Goal: Information Seeking & Learning: Learn about a topic

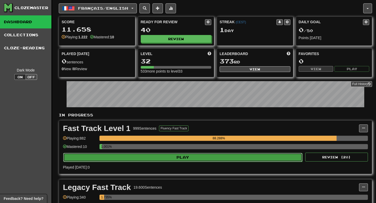
click at [121, 158] on button "Play" at bounding box center [182, 157] width 239 height 9
select select "**"
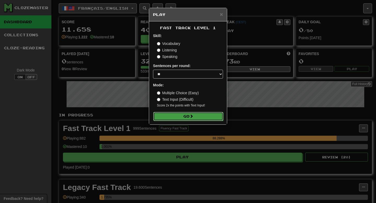
click at [178, 119] on button "Go" at bounding box center [188, 116] width 70 height 9
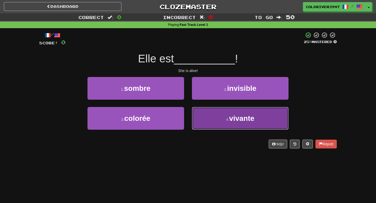
click at [210, 114] on button "4 . vivante" at bounding box center [240, 118] width 97 height 23
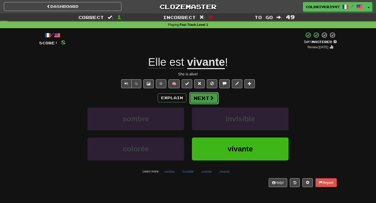
click at [197, 93] on button "Next" at bounding box center [203, 98] width 29 height 12
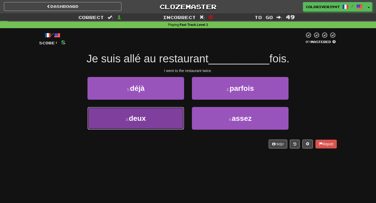
click at [167, 116] on button "3 . deux" at bounding box center [135, 118] width 97 height 23
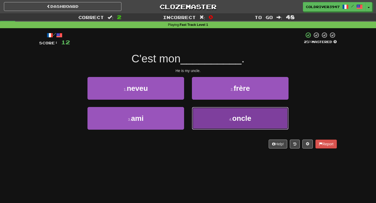
click at [196, 110] on button "4 . oncle" at bounding box center [240, 118] width 97 height 23
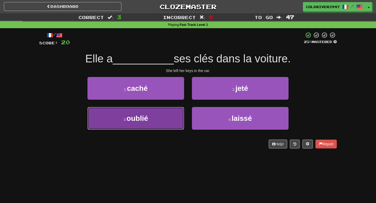
click at [160, 116] on button "3 . oublié" at bounding box center [135, 118] width 97 height 23
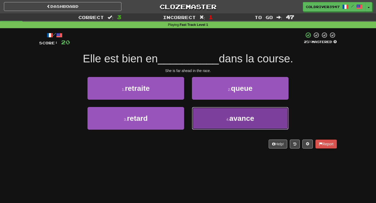
click at [212, 109] on button "4 . avance" at bounding box center [240, 118] width 97 height 23
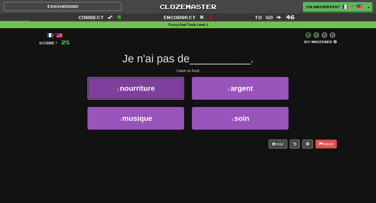
click at [157, 87] on button "1 . nourriture" at bounding box center [135, 88] width 97 height 23
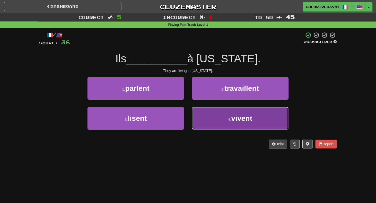
click at [197, 121] on button "4 . vivent" at bounding box center [240, 118] width 97 height 23
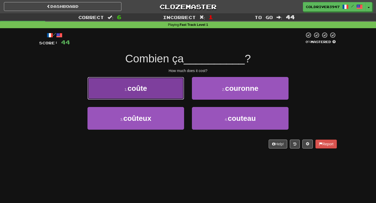
click at [174, 98] on button "1 . coûte" at bounding box center [135, 88] width 97 height 23
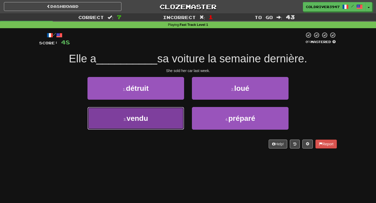
click at [172, 114] on button "3 . vendu" at bounding box center [135, 118] width 97 height 23
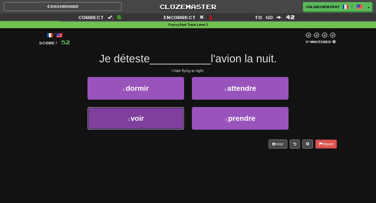
click at [176, 121] on button "3 . voir" at bounding box center [135, 118] width 97 height 23
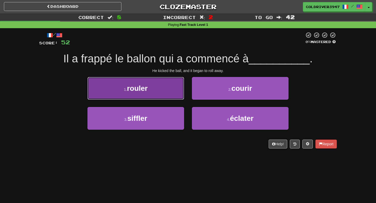
click at [176, 84] on button "1 . rouler" at bounding box center [135, 88] width 97 height 23
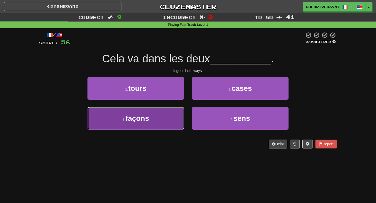
click at [174, 114] on button "3 . façons" at bounding box center [135, 118] width 97 height 23
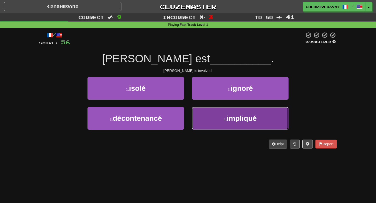
click at [202, 117] on button "4 . impliqué" at bounding box center [240, 118] width 97 height 23
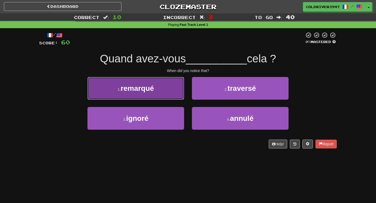
click at [167, 90] on button "1 . remarqué" at bounding box center [135, 88] width 97 height 23
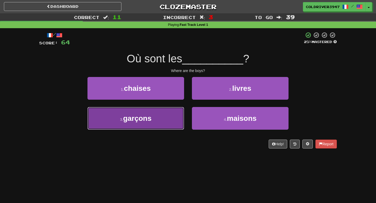
click at [165, 111] on button "3 . garçons" at bounding box center [135, 118] width 97 height 23
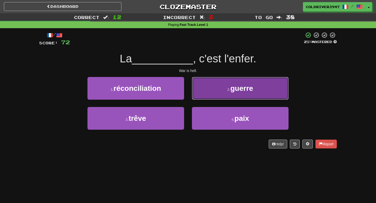
click at [230, 97] on button "2 . guerre" at bounding box center [240, 88] width 97 height 23
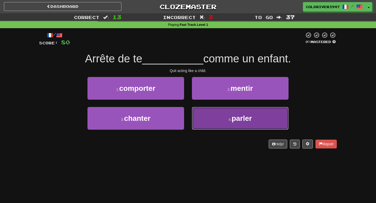
click at [217, 122] on button "4 . parler" at bounding box center [240, 118] width 97 height 23
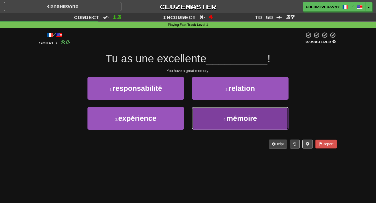
click at [213, 117] on button "4 . mémoire" at bounding box center [240, 118] width 97 height 23
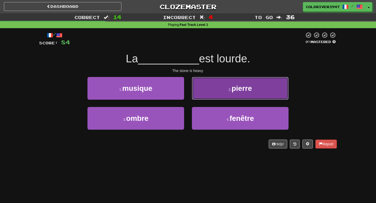
click at [211, 93] on button "2 . pierre" at bounding box center [240, 88] width 97 height 23
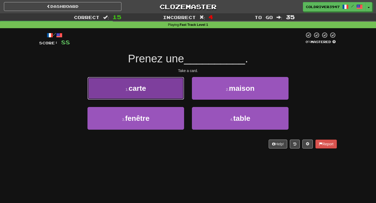
click at [171, 89] on button "1 . carte" at bounding box center [135, 88] width 97 height 23
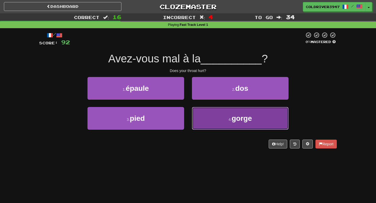
click at [205, 112] on button "4 . gorge" at bounding box center [240, 118] width 97 height 23
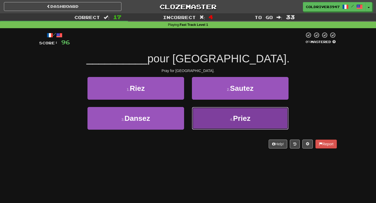
click at [207, 109] on button "4 . Priez" at bounding box center [240, 118] width 97 height 23
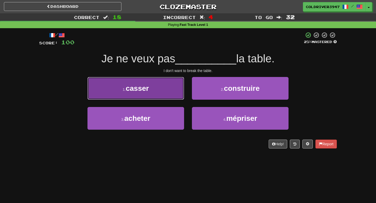
click at [167, 94] on button "1 . casser" at bounding box center [135, 88] width 97 height 23
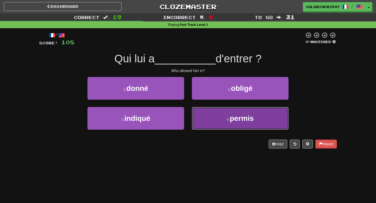
click at [218, 122] on button "4 . permis" at bounding box center [240, 118] width 97 height 23
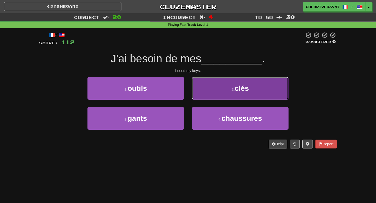
click at [203, 86] on button "2 . clés" at bounding box center [240, 88] width 97 height 23
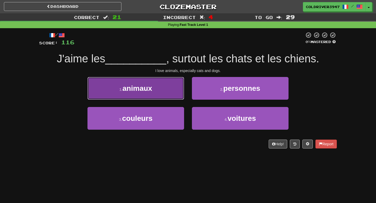
click at [156, 85] on button "1 . animaux" at bounding box center [135, 88] width 97 height 23
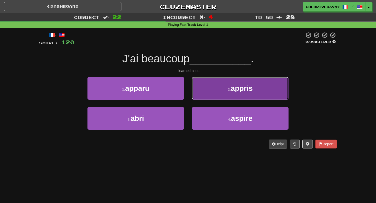
click at [211, 89] on button "2 . appris" at bounding box center [240, 88] width 97 height 23
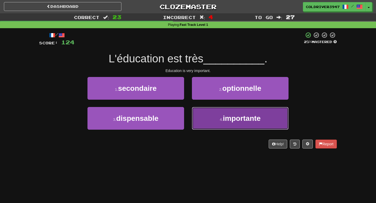
click at [217, 119] on button "4 . importante" at bounding box center [240, 118] width 97 height 23
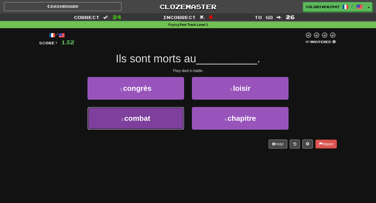
click at [174, 117] on button "3 . combat" at bounding box center [135, 118] width 97 height 23
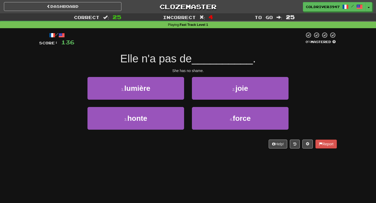
click at [161, 107] on div "1 . lumière" at bounding box center [136, 92] width 104 height 30
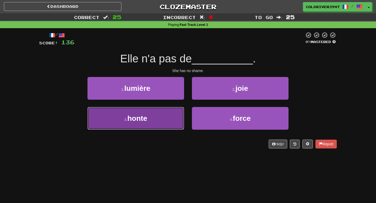
click at [158, 112] on button "3 . honte" at bounding box center [135, 118] width 97 height 23
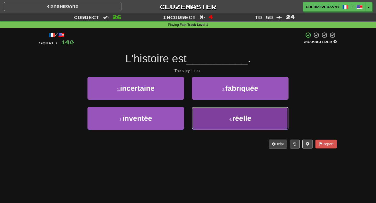
click at [217, 122] on button "4 . réelle" at bounding box center [240, 118] width 97 height 23
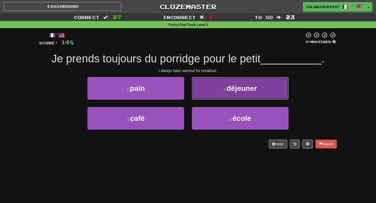
click at [229, 96] on button "2 . déjeuner" at bounding box center [240, 88] width 97 height 23
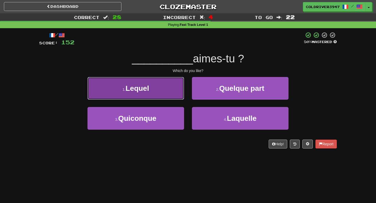
click at [179, 93] on button "1 . Lequel" at bounding box center [135, 88] width 97 height 23
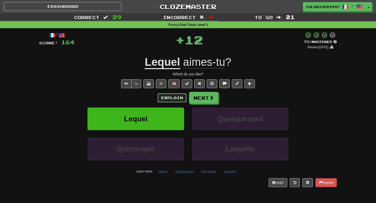
click at [176, 100] on button "Explain" at bounding box center [172, 97] width 29 height 9
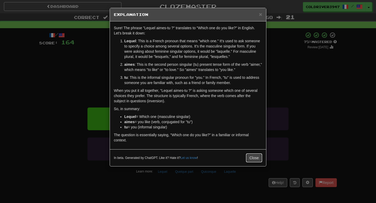
click at [252, 160] on button "Close" at bounding box center [254, 158] width 16 height 9
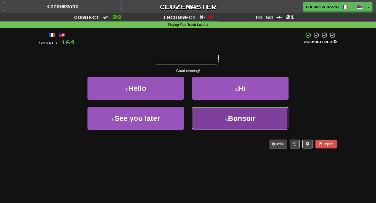
click at [210, 127] on button "4 . Bonsoir" at bounding box center [240, 118] width 97 height 23
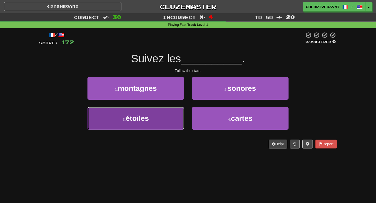
click at [178, 118] on button "3 . étoiles" at bounding box center [135, 118] width 97 height 23
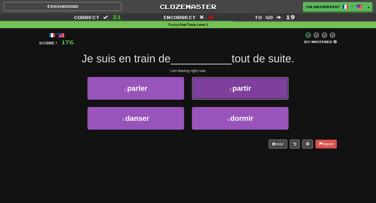
click at [226, 81] on button "2 . partir" at bounding box center [240, 88] width 97 height 23
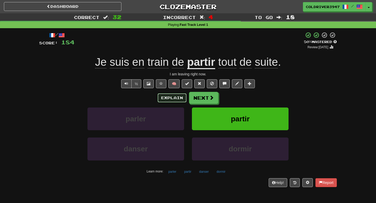
click at [178, 99] on button "Explain" at bounding box center [172, 97] width 29 height 9
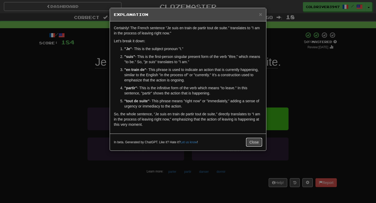
click at [255, 142] on button "Close" at bounding box center [254, 142] width 16 height 9
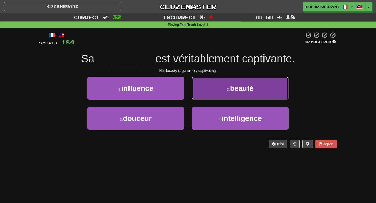
click at [228, 94] on button "2 . beauté" at bounding box center [240, 88] width 97 height 23
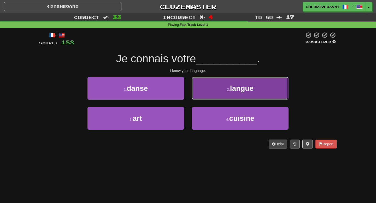
click at [203, 99] on button "2 . langue" at bounding box center [240, 88] width 97 height 23
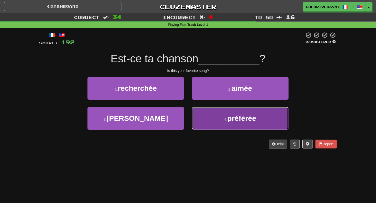
click at [213, 112] on button "4 . préférée" at bounding box center [240, 118] width 97 height 23
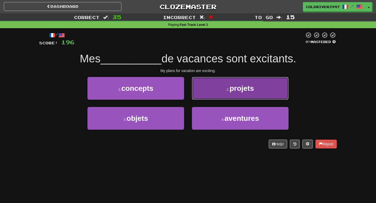
click at [210, 97] on button "2 . projets" at bounding box center [240, 88] width 97 height 23
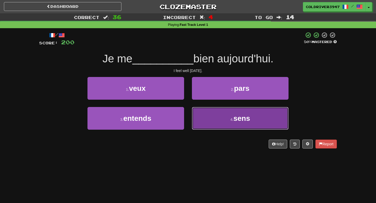
click at [211, 111] on button "4 . sens" at bounding box center [240, 118] width 97 height 23
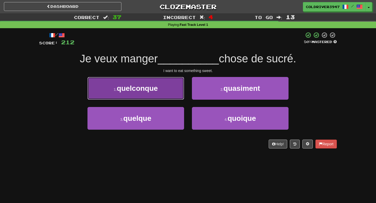
click at [172, 92] on button "1 . quelconque" at bounding box center [135, 88] width 97 height 23
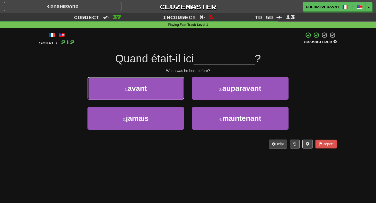
click at [172, 92] on button "1 . avant" at bounding box center [135, 88] width 97 height 23
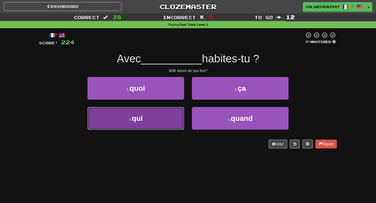
click at [161, 123] on button "3 . qui" at bounding box center [135, 118] width 97 height 23
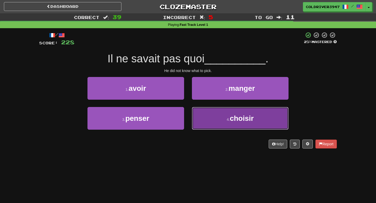
click at [210, 121] on button "4 . choisir" at bounding box center [240, 118] width 97 height 23
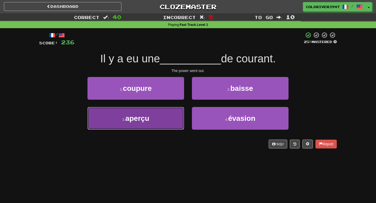
click at [175, 117] on button "3 . aperçu" at bounding box center [135, 118] width 97 height 23
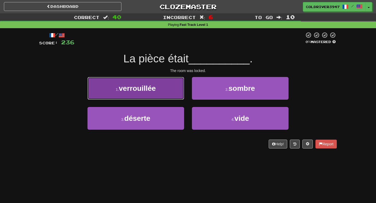
click at [179, 90] on button "1 . verrouillée" at bounding box center [135, 88] width 97 height 23
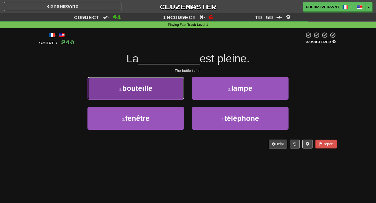
click at [176, 89] on button "1 . bouteille" at bounding box center [135, 88] width 97 height 23
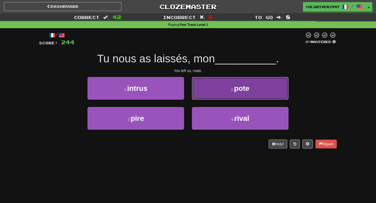
click at [212, 92] on button "2 . pote" at bounding box center [240, 88] width 97 height 23
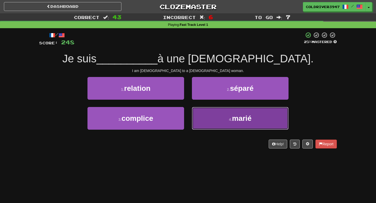
click at [198, 115] on button "4 . marié" at bounding box center [240, 118] width 97 height 23
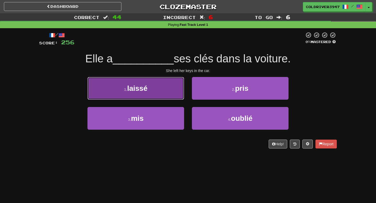
click at [146, 81] on button "1 . laissé" at bounding box center [135, 88] width 97 height 23
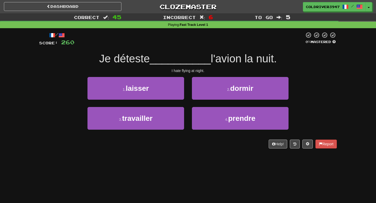
click at [212, 130] on div "4 . prendre" at bounding box center [240, 122] width 104 height 30
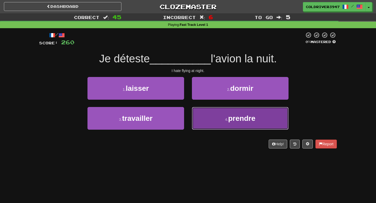
click at [213, 128] on button "4 . prendre" at bounding box center [240, 118] width 97 height 23
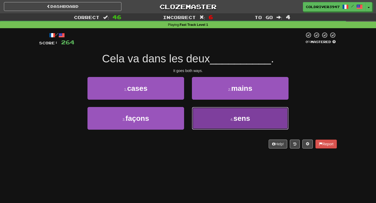
click at [222, 119] on button "4 . sens" at bounding box center [240, 118] width 97 height 23
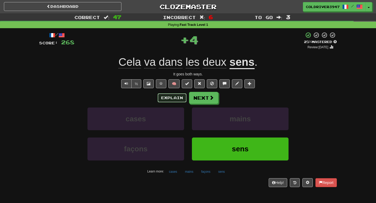
click at [180, 97] on button "Explain" at bounding box center [172, 97] width 29 height 9
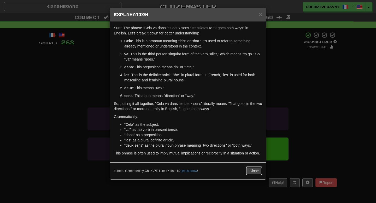
click at [254, 170] on button "Close" at bounding box center [254, 171] width 16 height 9
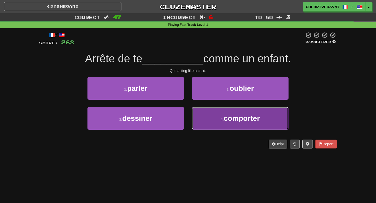
click at [228, 120] on span "comporter" at bounding box center [242, 118] width 36 height 8
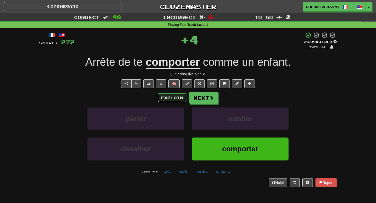
click at [169, 97] on button "Explain" at bounding box center [172, 97] width 29 height 9
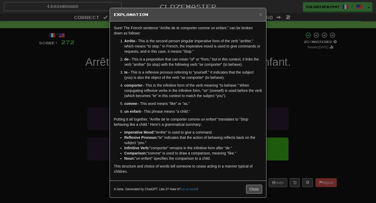
click at [250, 184] on div "In beta. Generated by ChatGPT. Like it? Hate it? Let us know ! Close" at bounding box center [188, 189] width 156 height 17
click at [251, 186] on button "Close" at bounding box center [254, 189] width 16 height 9
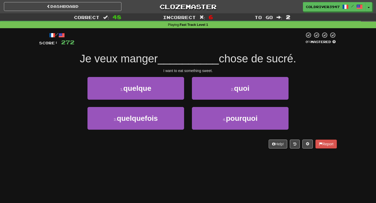
click at [145, 76] on div "/ Score: 272 0 % Mastered Je veux manger __________ chose de sucré. I want to e…" at bounding box center [188, 90] width 298 height 117
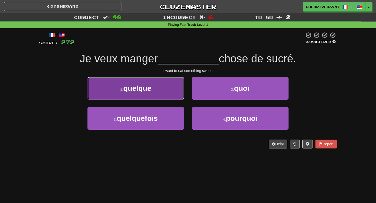
click at [146, 81] on button "1 . quelque" at bounding box center [135, 88] width 97 height 23
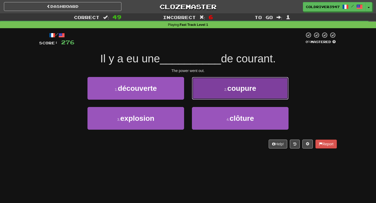
click at [218, 97] on button "2 . coupure" at bounding box center [240, 88] width 97 height 23
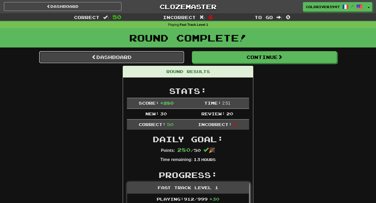
click at [169, 57] on link "Dashboard" at bounding box center [111, 57] width 145 height 12
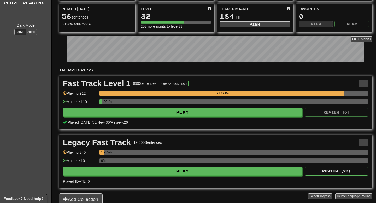
scroll to position [64, 0]
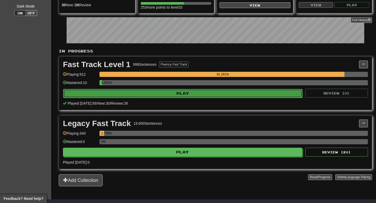
click at [166, 96] on button "Play" at bounding box center [182, 93] width 239 height 9
select select "**"
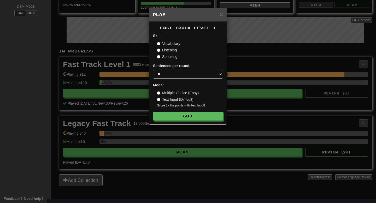
click at [169, 52] on label "Listening" at bounding box center [167, 50] width 20 height 5
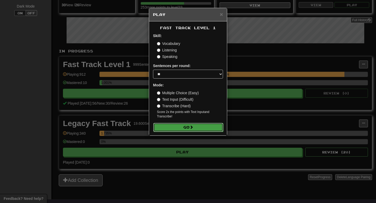
click at [174, 129] on button "Go" at bounding box center [188, 127] width 70 height 9
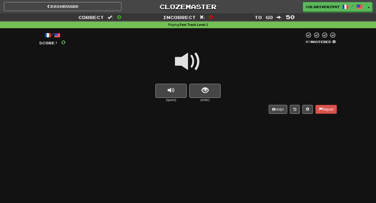
click at [182, 64] on span at bounding box center [188, 62] width 26 height 26
click at [193, 90] on button "show sentence" at bounding box center [204, 91] width 31 height 14
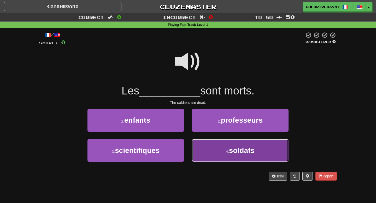
click at [213, 156] on button "4 . soldats" at bounding box center [240, 150] width 97 height 23
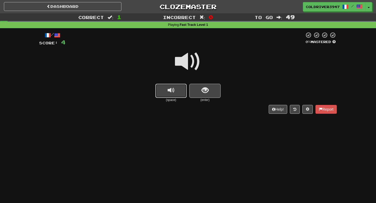
click at [177, 95] on button "replay audio" at bounding box center [170, 91] width 31 height 14
click at [202, 93] on span "show sentence" at bounding box center [205, 90] width 7 height 7
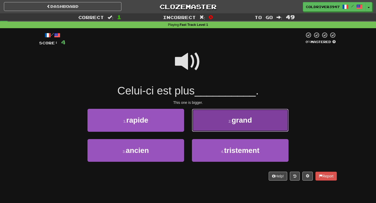
click at [209, 114] on button "2 . grand" at bounding box center [240, 120] width 97 height 23
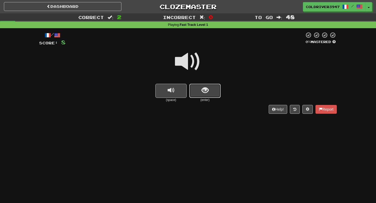
click at [200, 87] on button "show sentence" at bounding box center [204, 91] width 31 height 14
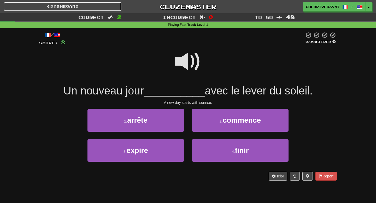
click at [100, 6] on link "Dashboard" at bounding box center [62, 6] width 117 height 9
